Goal: Complete application form

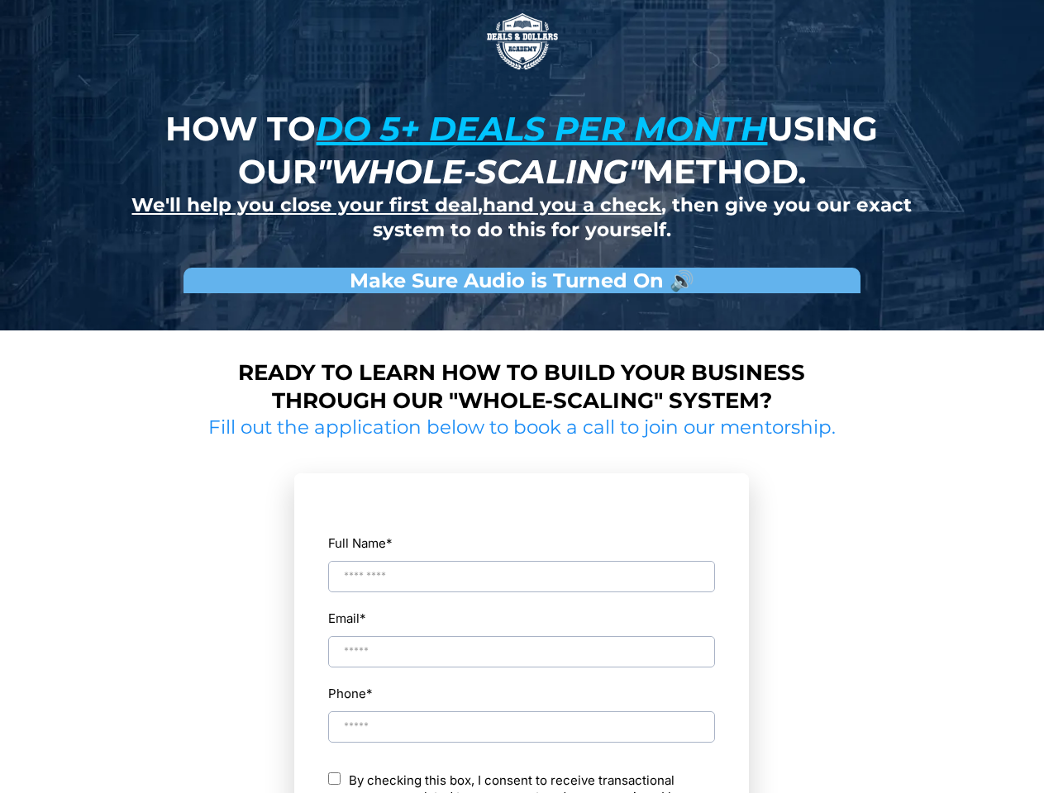
click at [522, 41] on img at bounding box center [522, 41] width 83 height 83
click at [522, 562] on input "Full Name *" at bounding box center [521, 576] width 387 height 31
click at [522, 637] on div "Email *" at bounding box center [521, 638] width 388 height 62
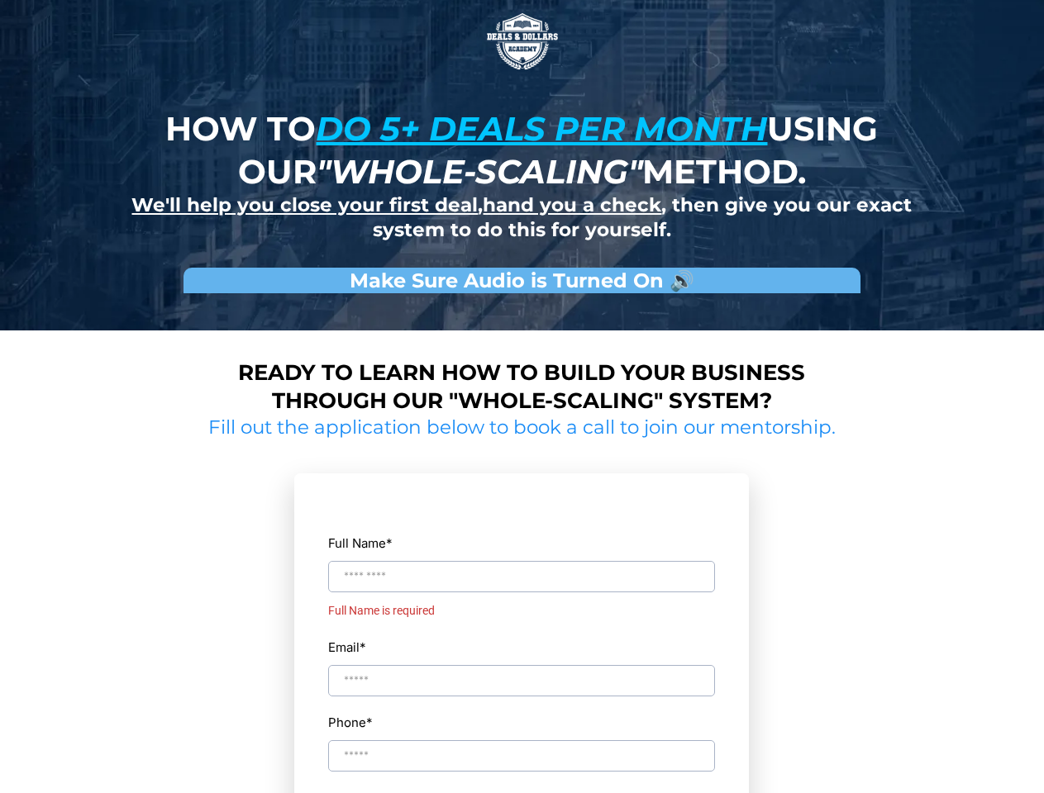
click at [522, 712] on div "Full Name * Full Name is required Email * Phone * ch By checking this box, I co…" at bounding box center [521, 741] width 388 height 499
click at [522, 783] on input "Phone *" at bounding box center [521, 784] width 387 height 31
